Goal: Find specific page/section: Find specific page/section

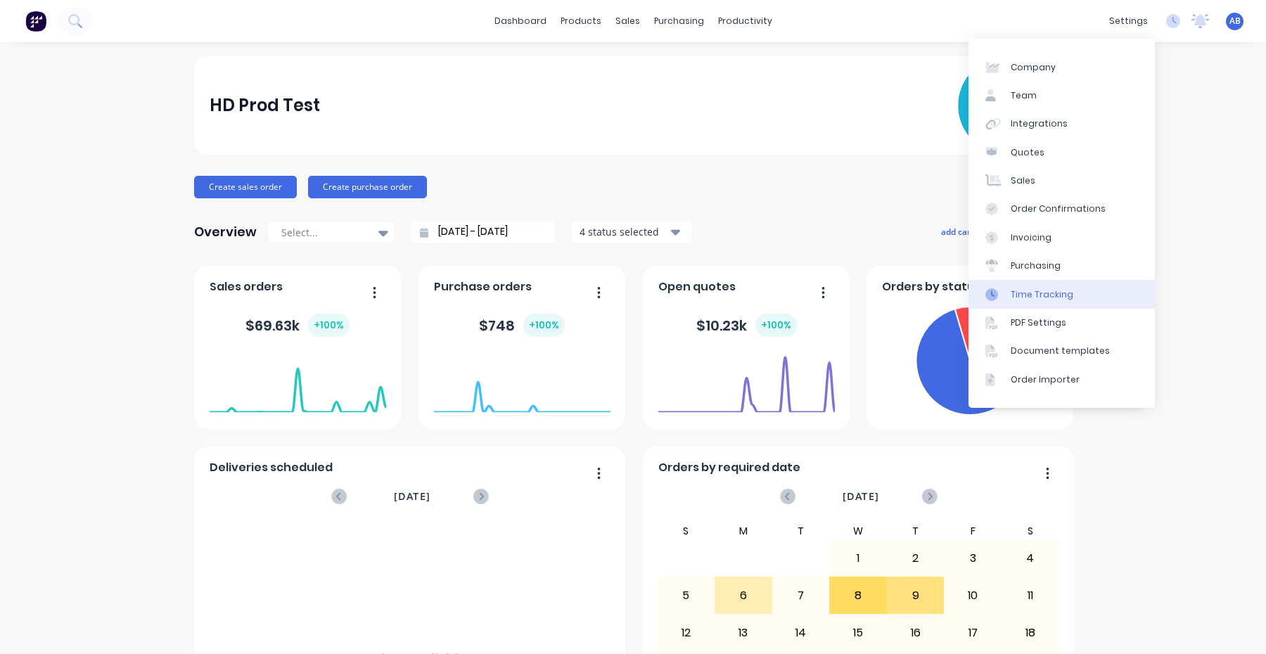
click at [1061, 300] on div "Time Tracking" at bounding box center [1042, 294] width 63 height 13
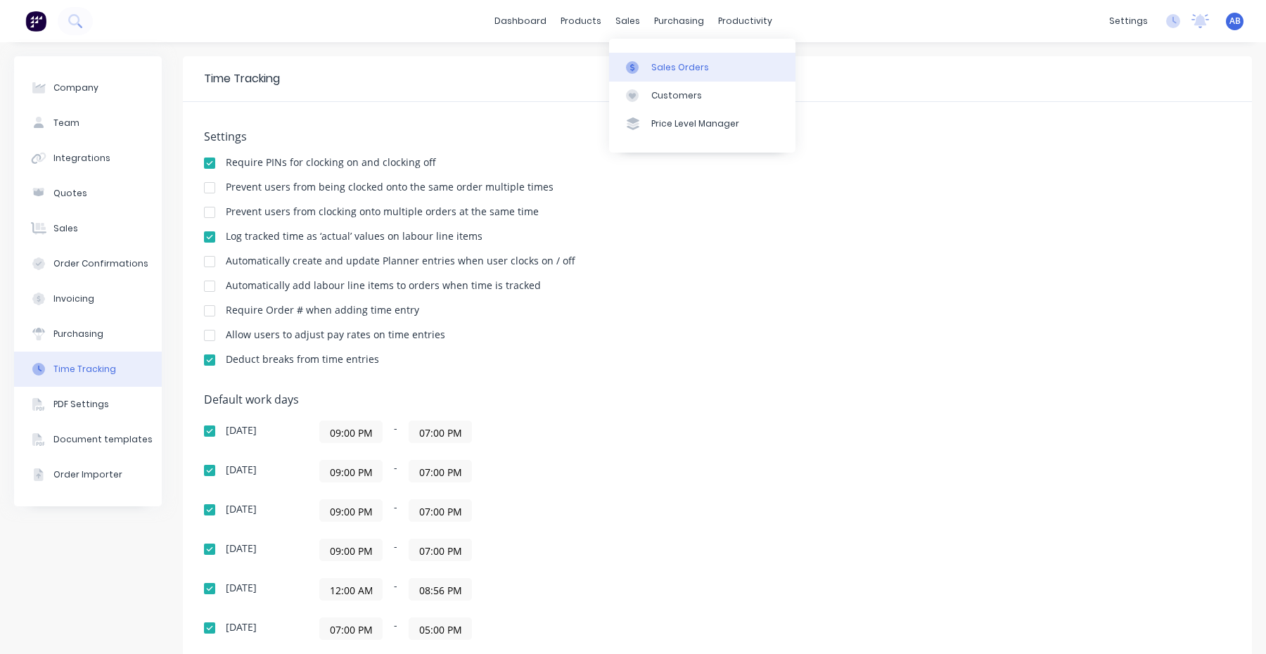
click at [651, 72] on div "Sales Orders" at bounding box center [680, 67] width 58 height 13
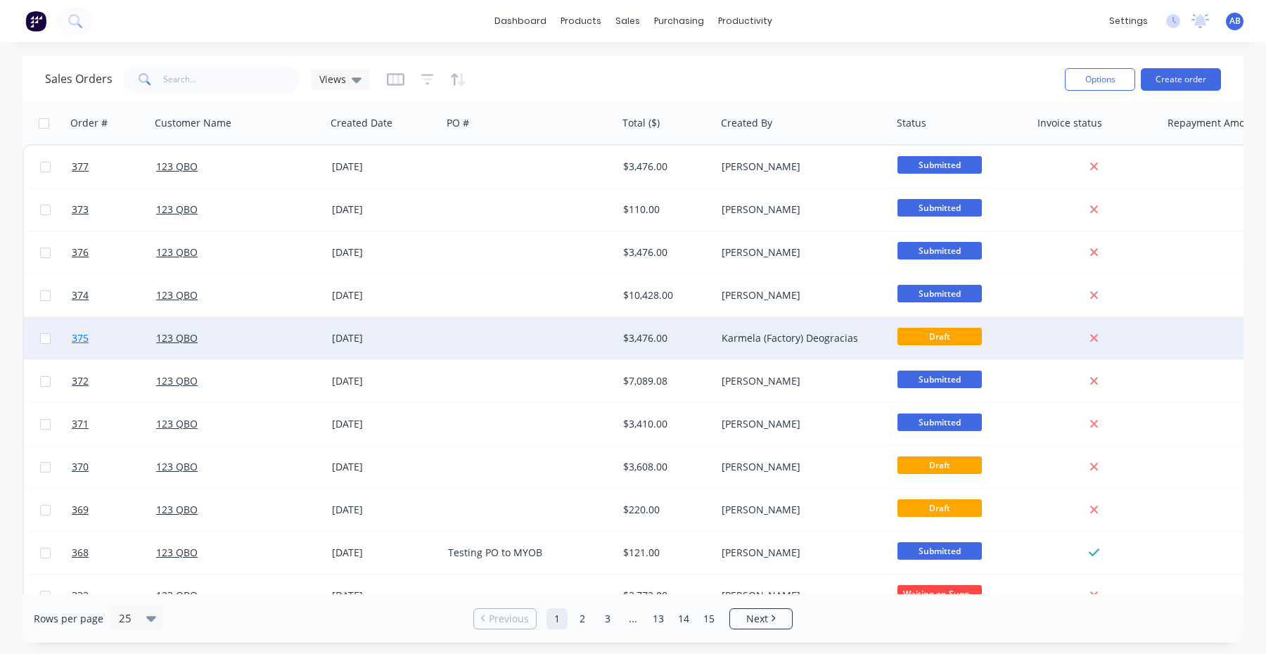
click at [81, 336] on span "375" at bounding box center [80, 338] width 17 height 14
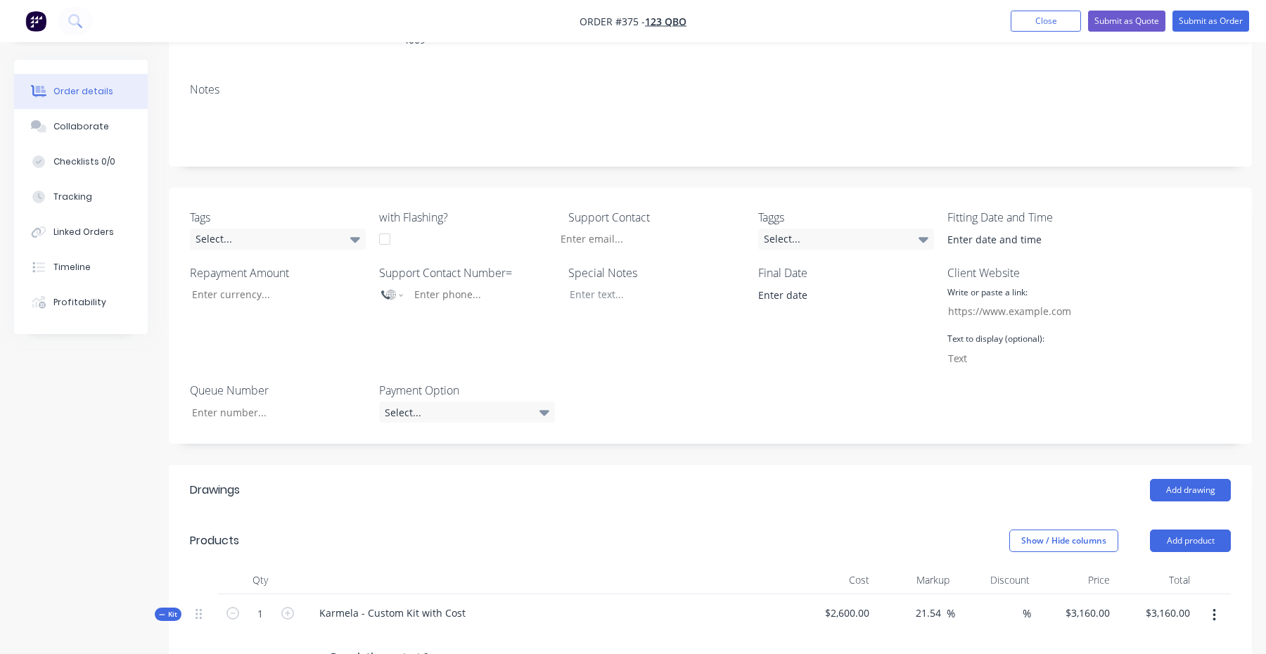
scroll to position [129, 0]
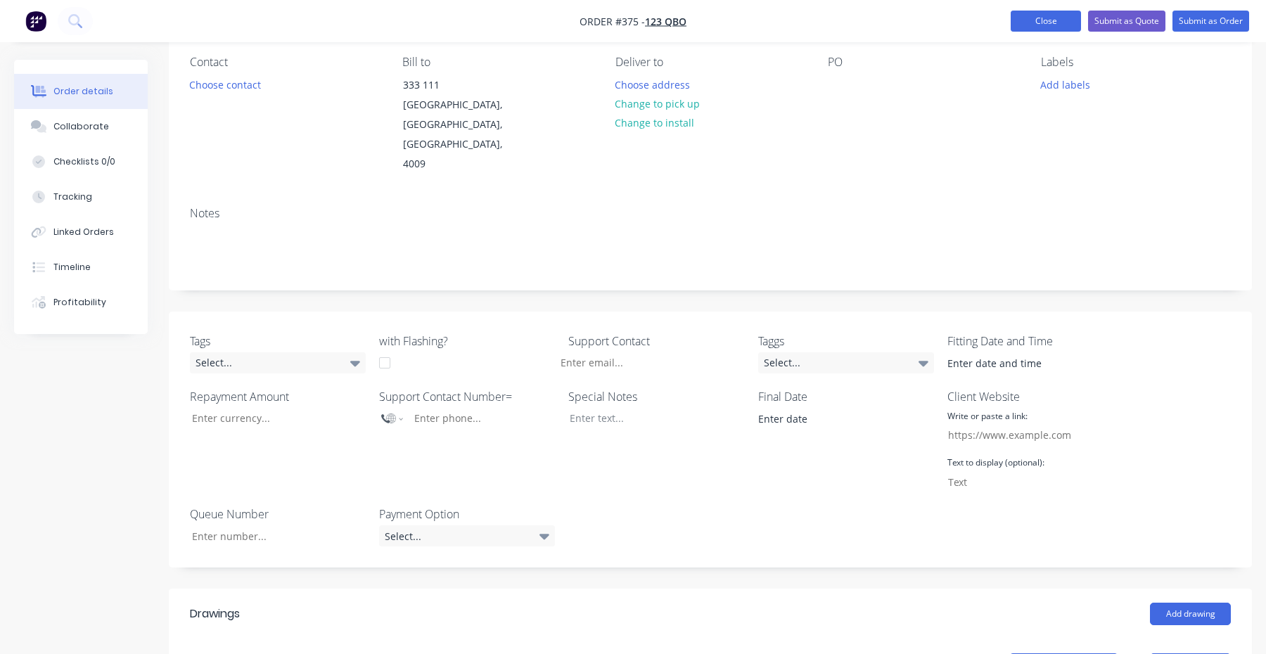
click at [1057, 21] on button "Close" at bounding box center [1046, 21] width 70 height 21
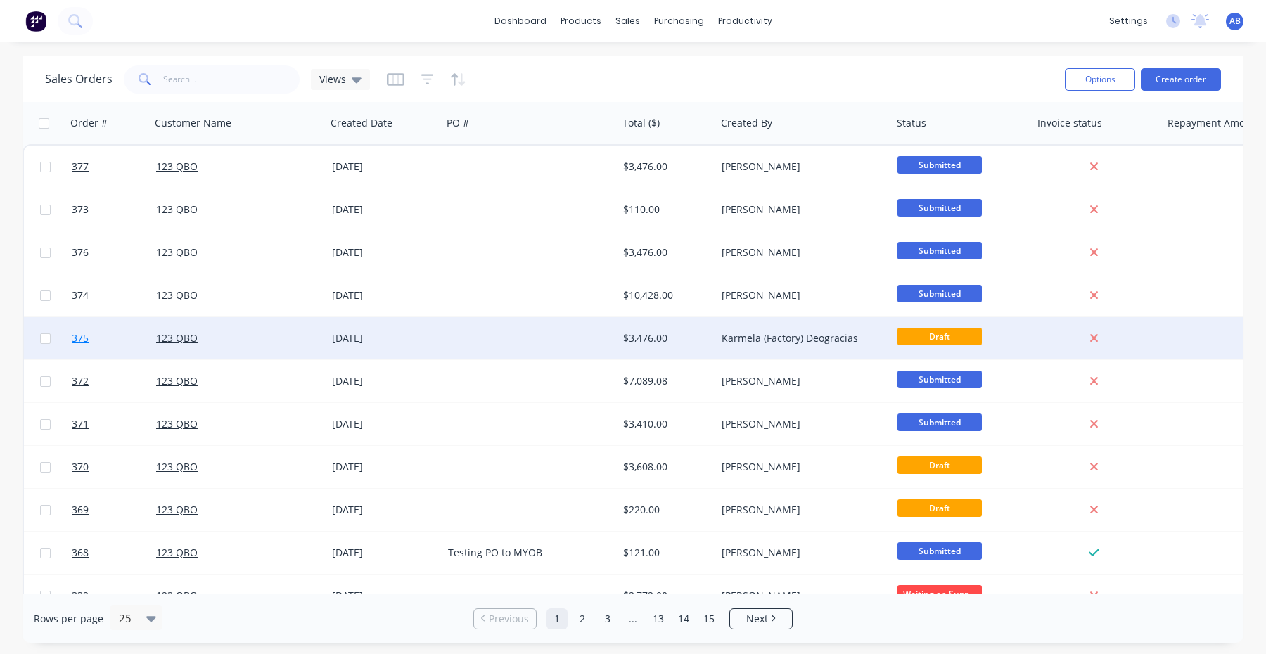
click at [80, 345] on span "375" at bounding box center [80, 338] width 17 height 14
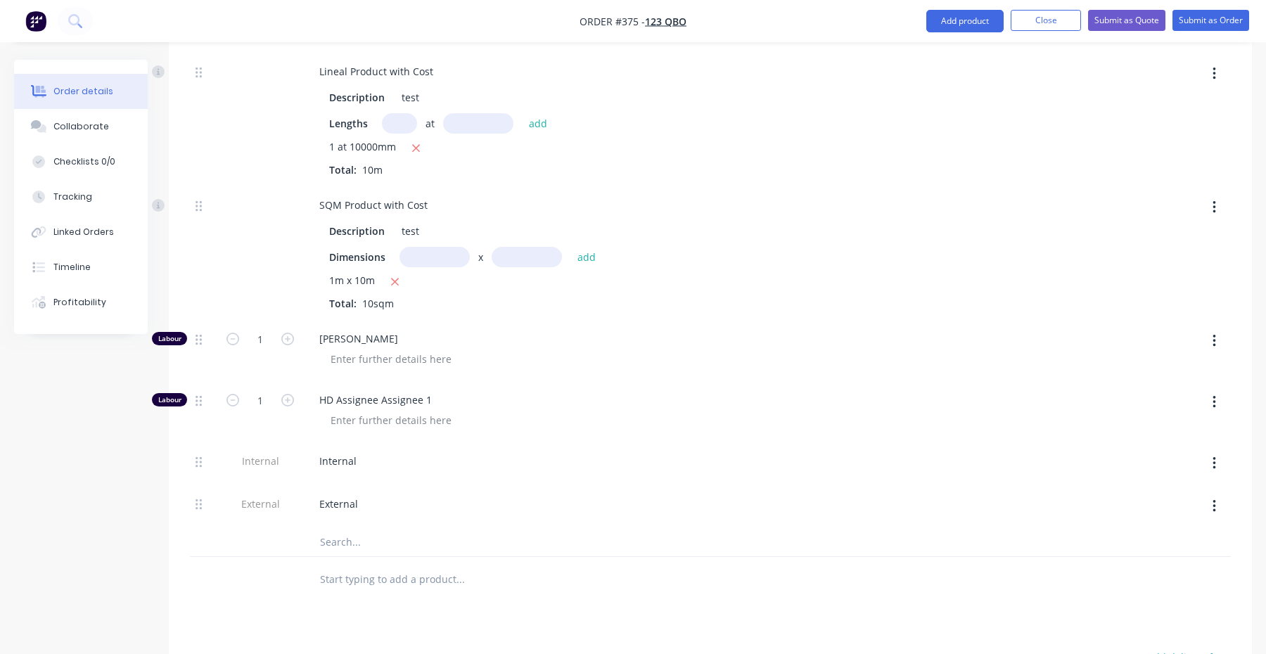
scroll to position [497, 0]
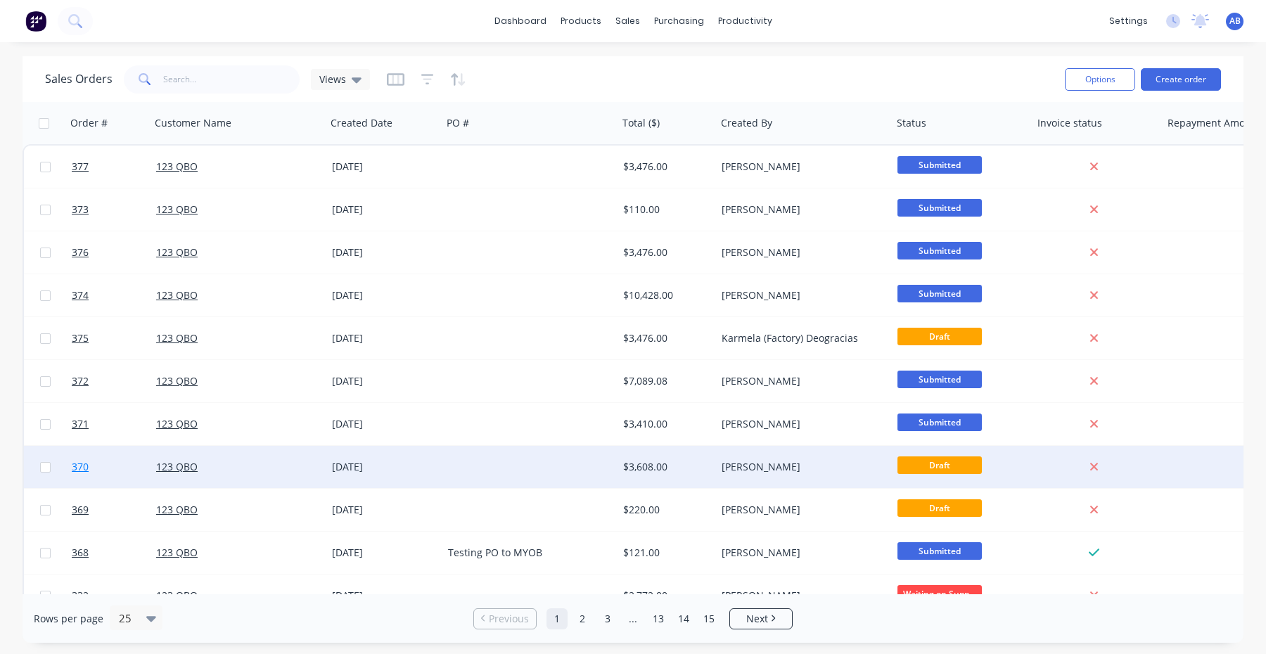
click at [79, 475] on link "370" at bounding box center [114, 467] width 84 height 42
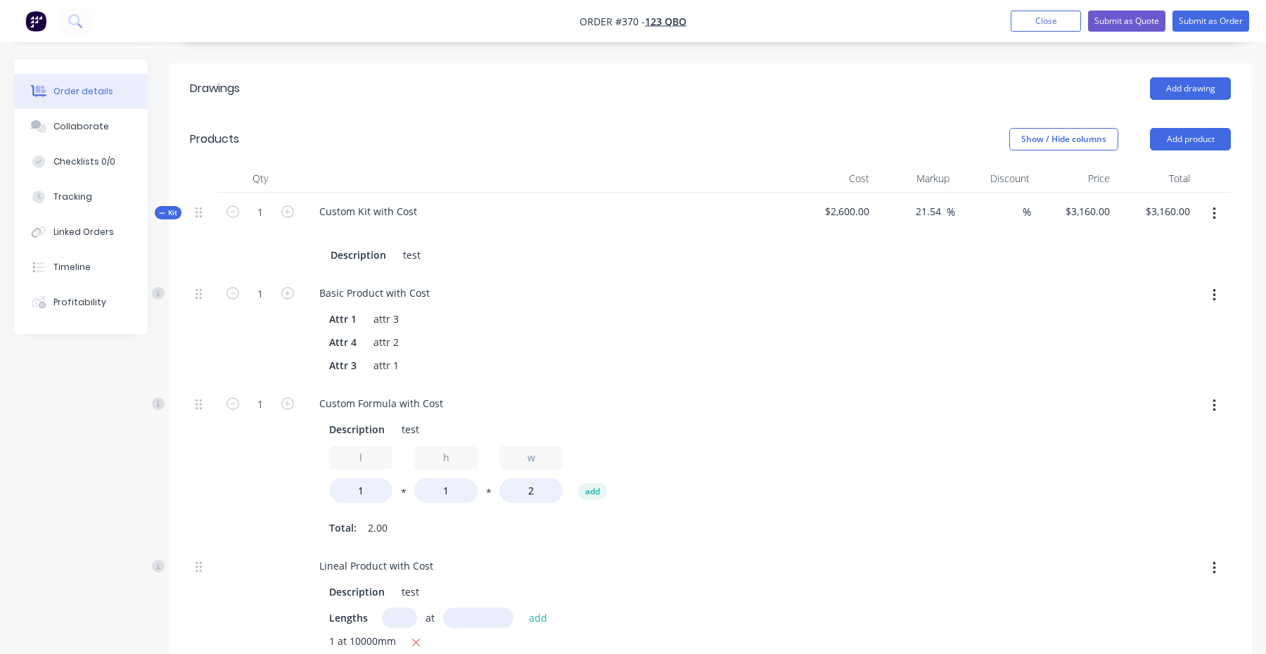
scroll to position [609, 0]
